Goal: Task Accomplishment & Management: Manage account settings

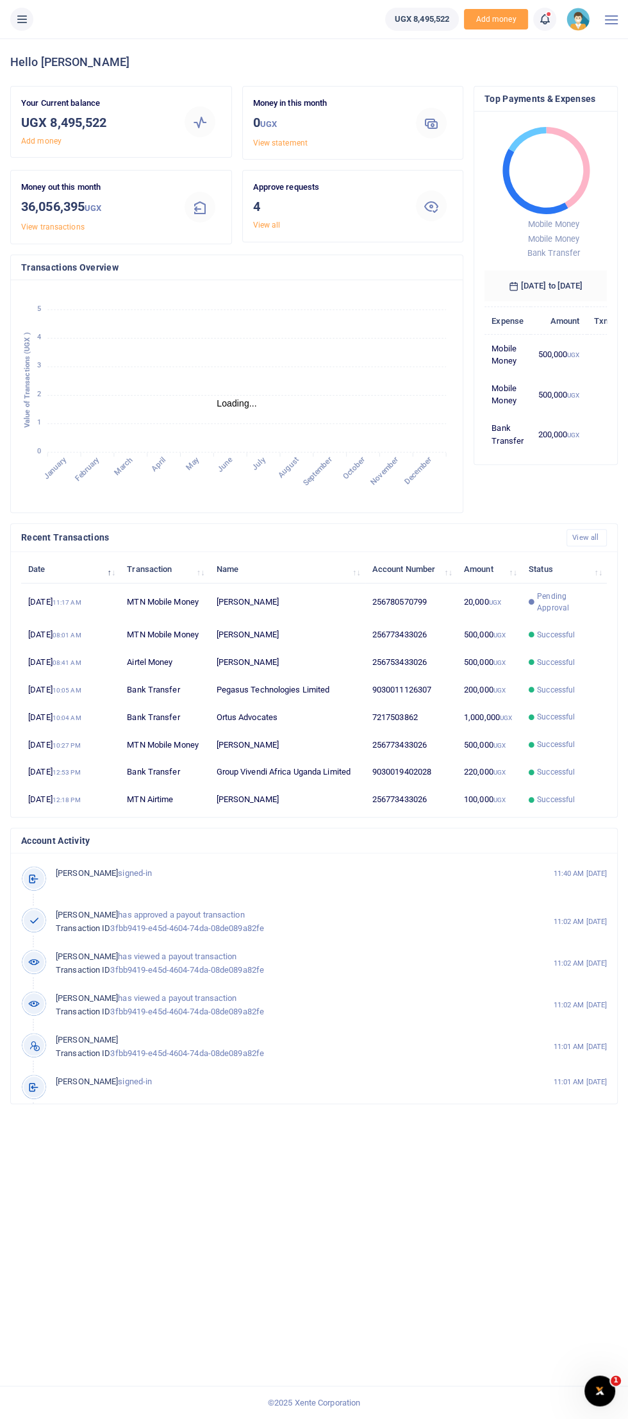
scroll to position [1, 0]
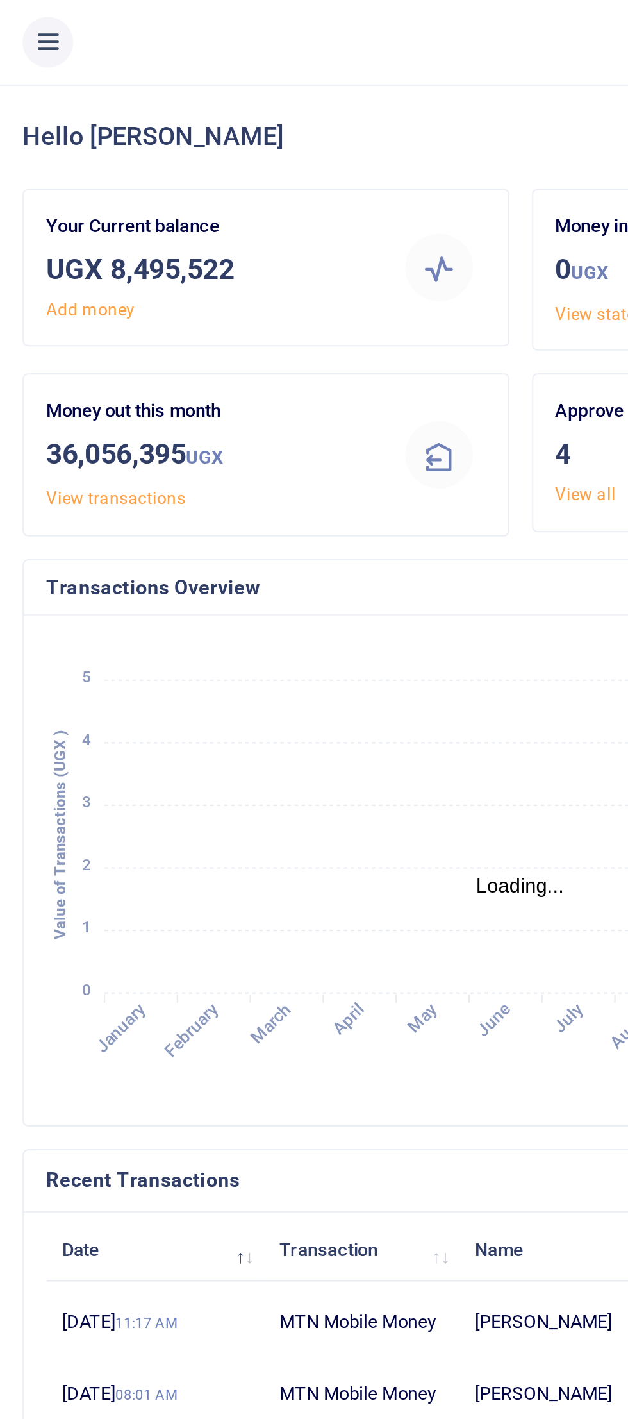
click at [22, 18] on icon at bounding box center [21, 19] width 13 height 14
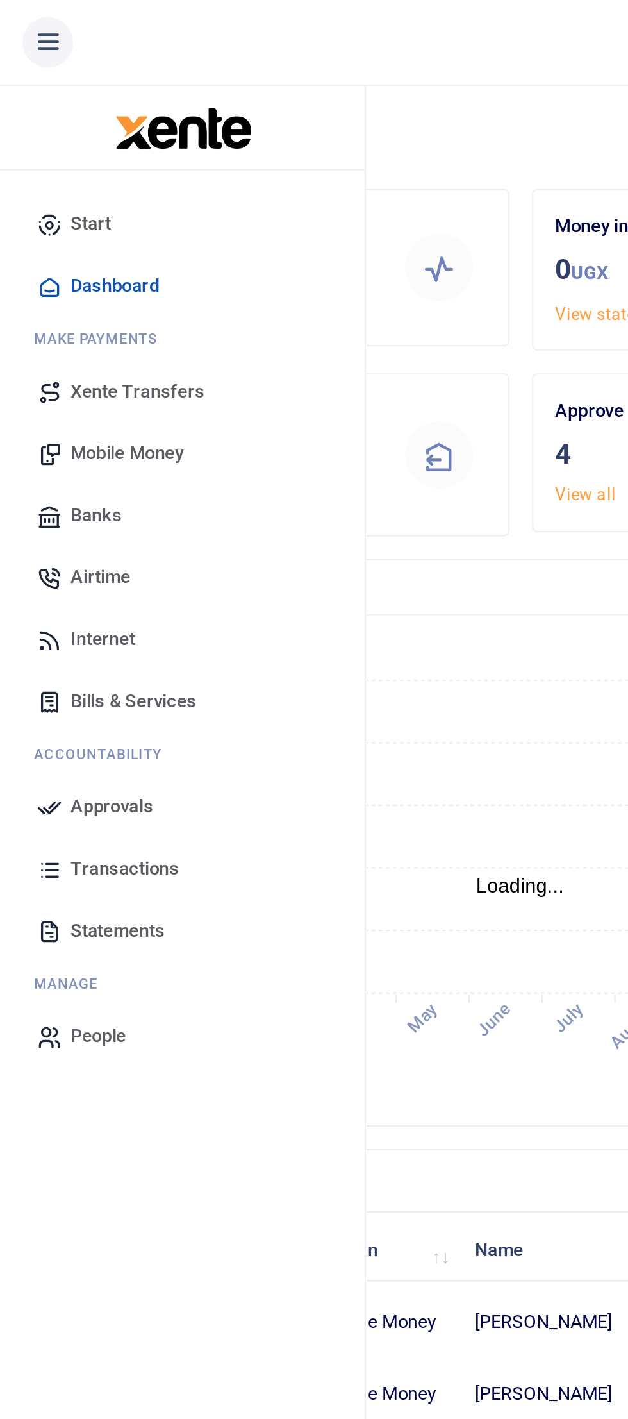
click at [31, 367] on link "Approvals" at bounding box center [83, 367] width 146 height 28
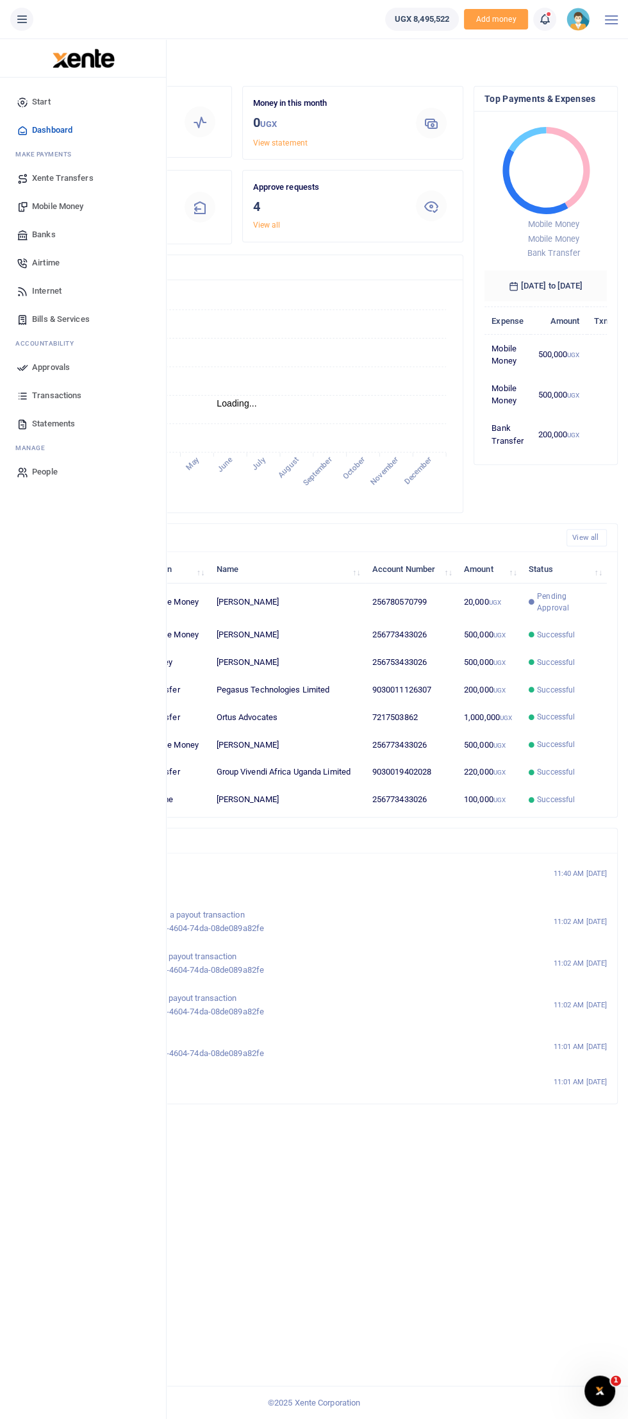
scroll to position [15, 0]
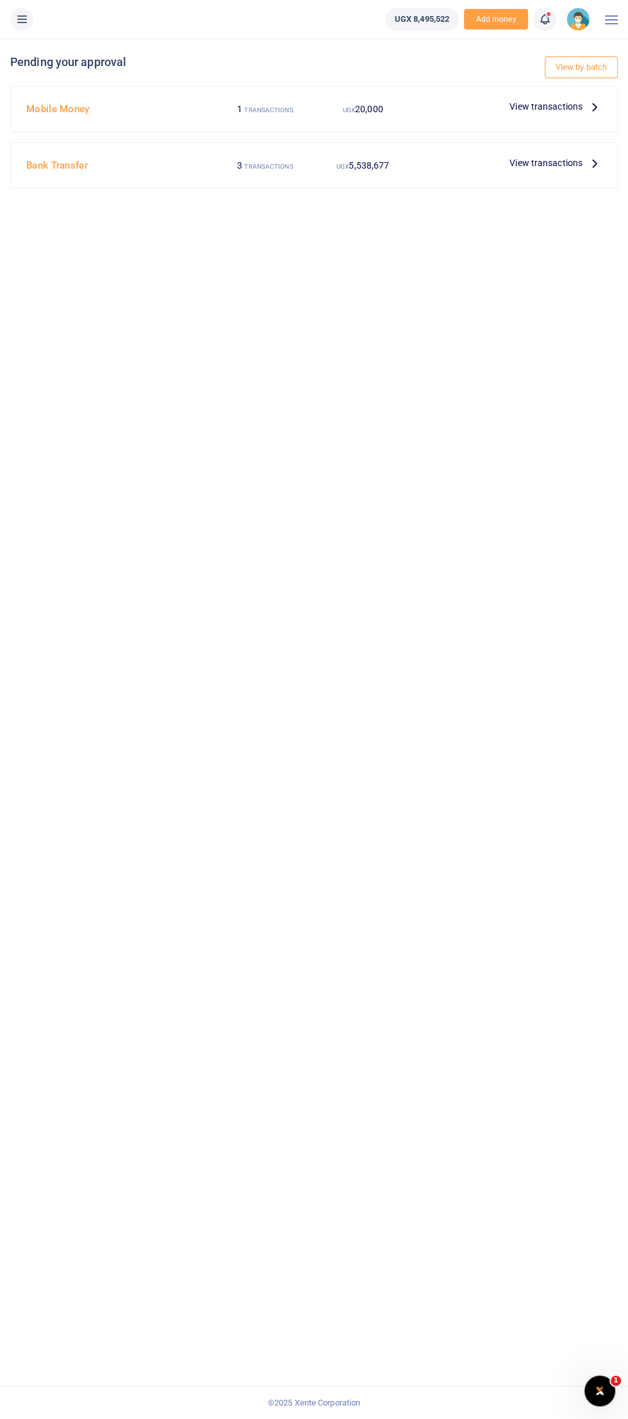
click at [566, 112] on span "View transactions" at bounding box center [546, 106] width 73 height 14
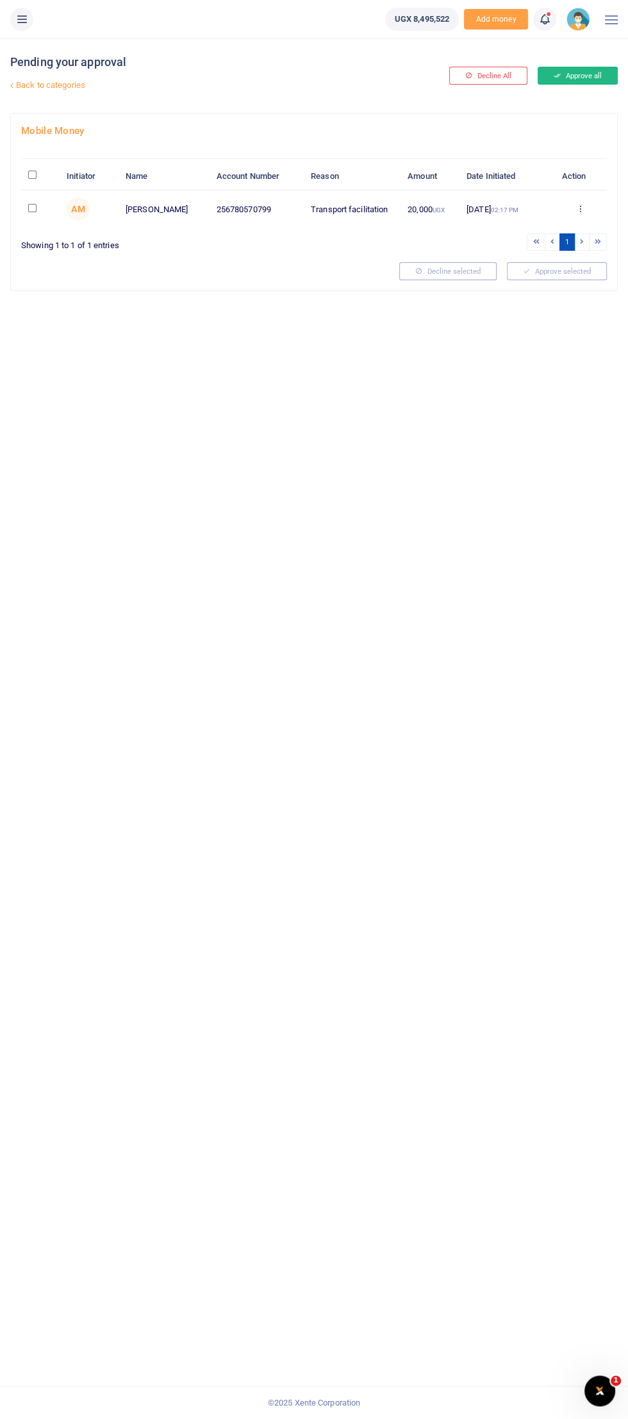
click at [585, 83] on button "Approve all" at bounding box center [578, 76] width 80 height 18
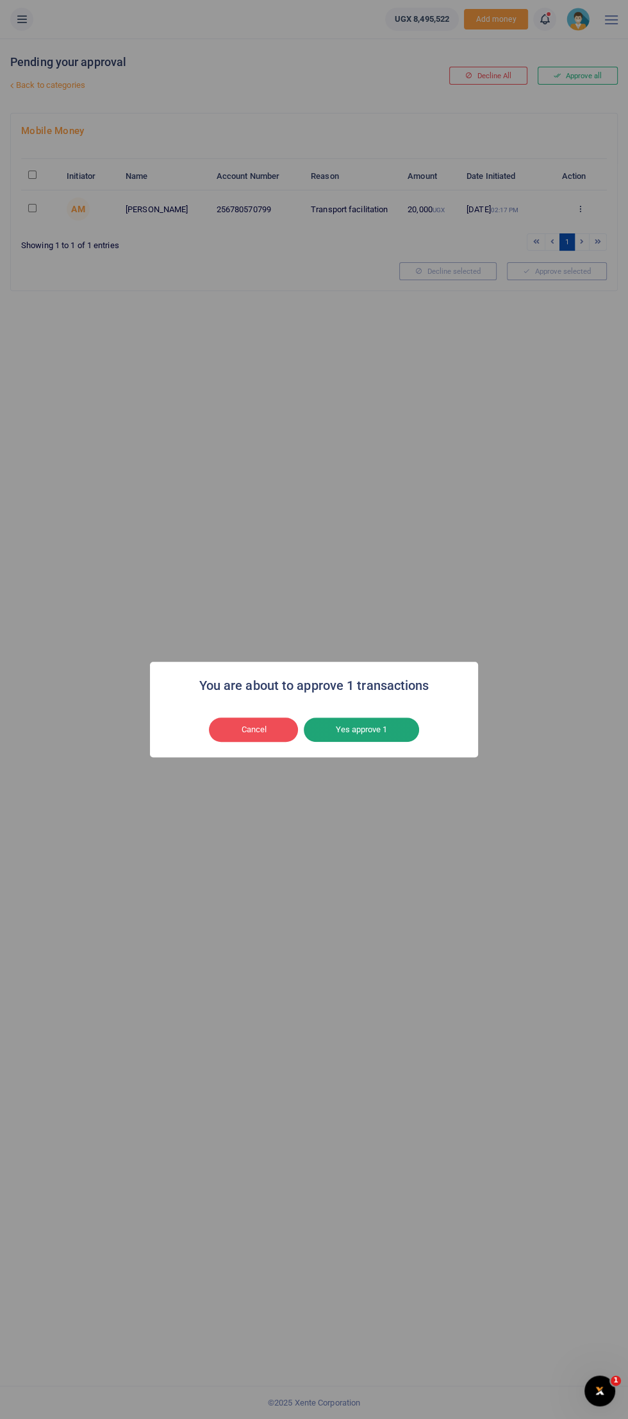
click at [414, 725] on button "Yes approve 1" at bounding box center [361, 729] width 115 height 24
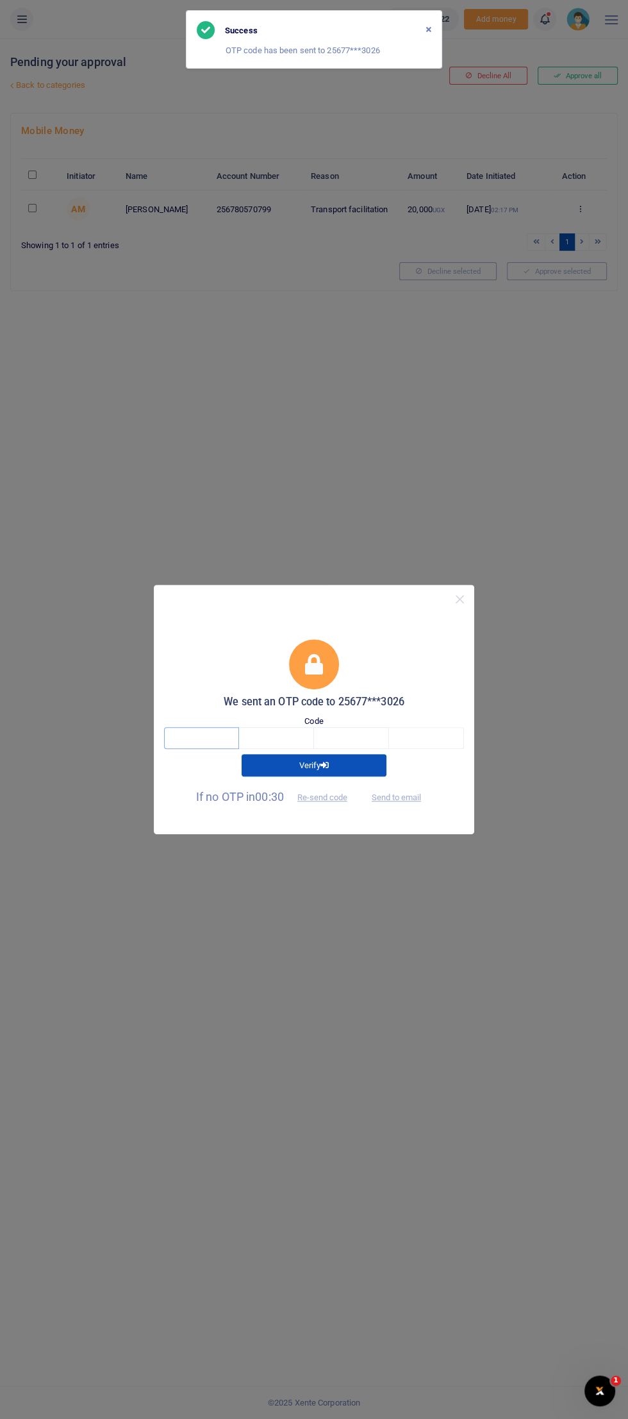
click at [213, 735] on input "text" at bounding box center [201, 738] width 75 height 22
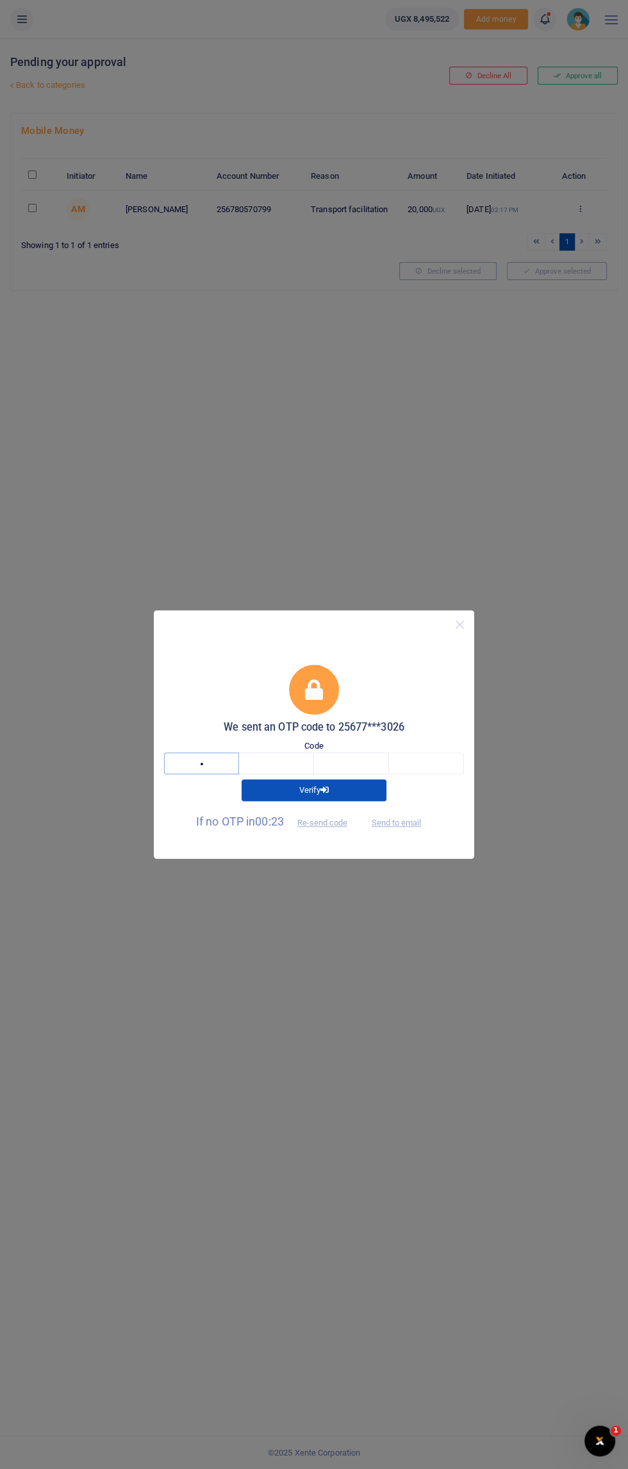
type input "7"
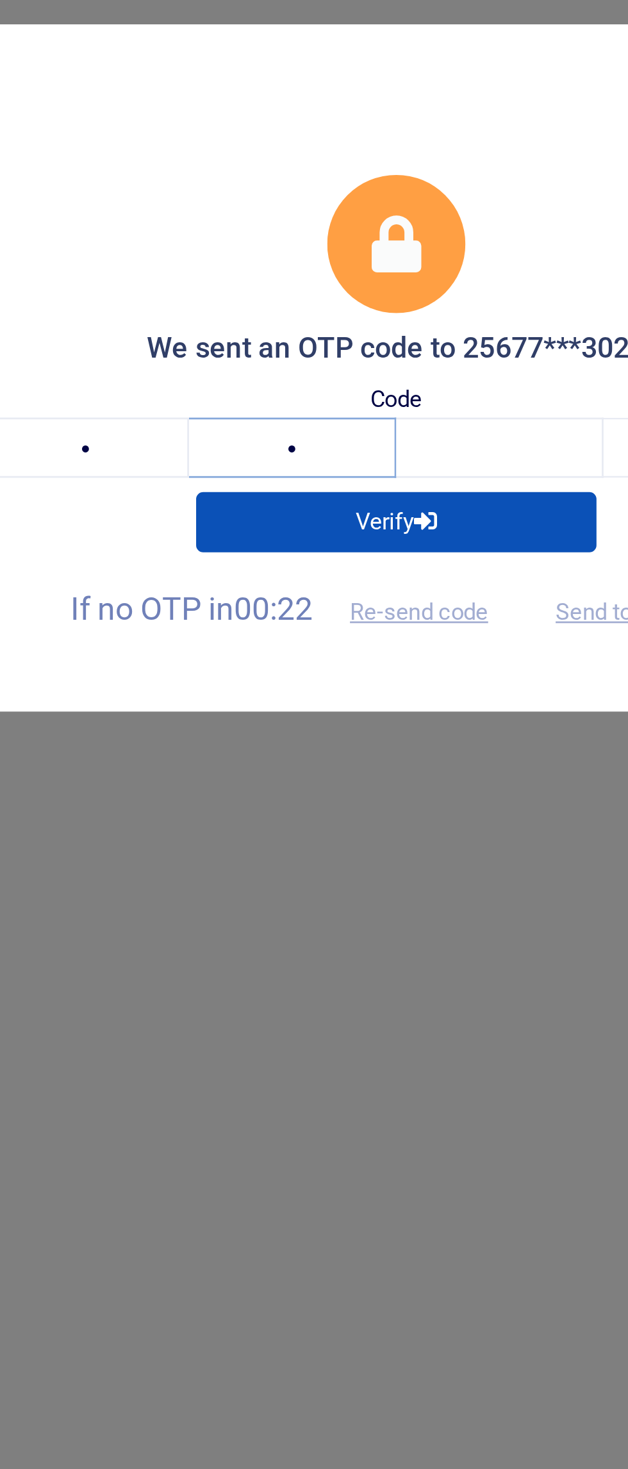
type input "0"
type input "5"
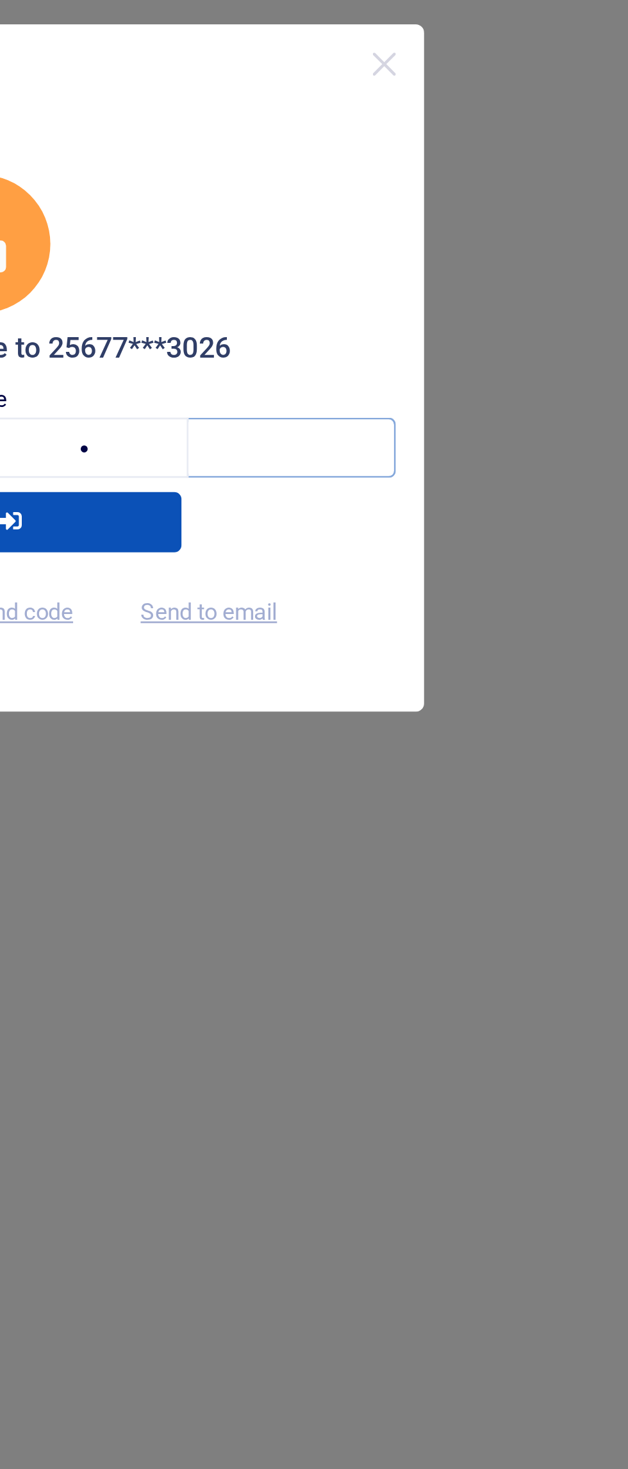
type input "6"
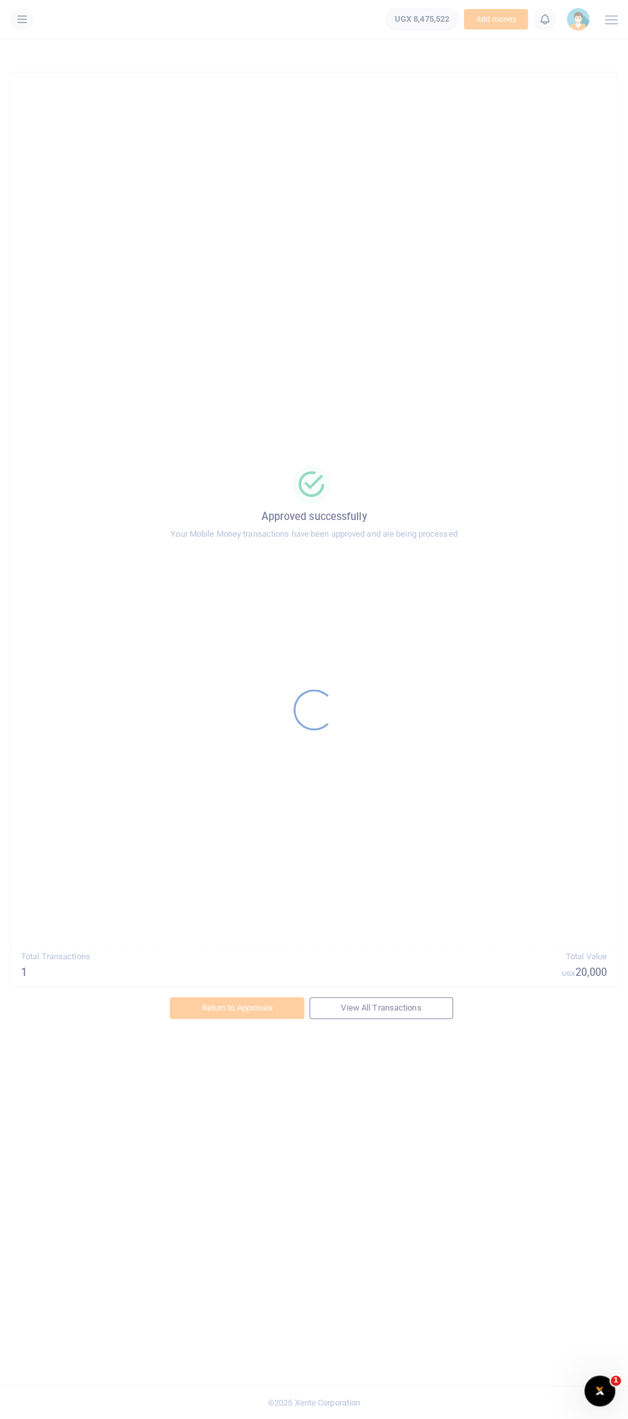
scroll to position [6, 0]
